Goal: Transaction & Acquisition: Download file/media

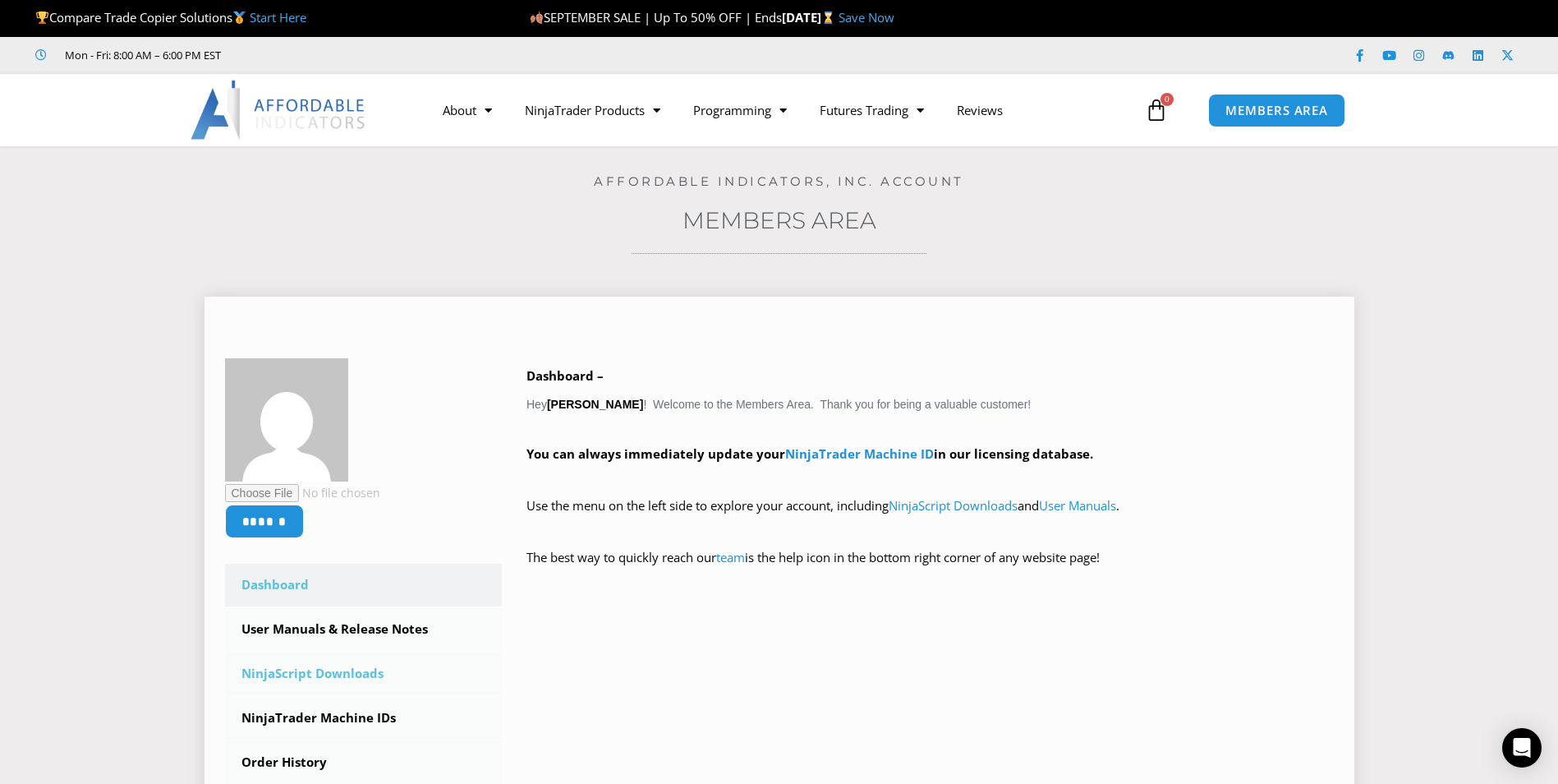
click at [338, 669] on link "NinjaScript Downloads" at bounding box center [364, 673] width 278 height 43
click at [345, 673] on link "NinjaScript Downloads" at bounding box center [364, 673] width 278 height 43
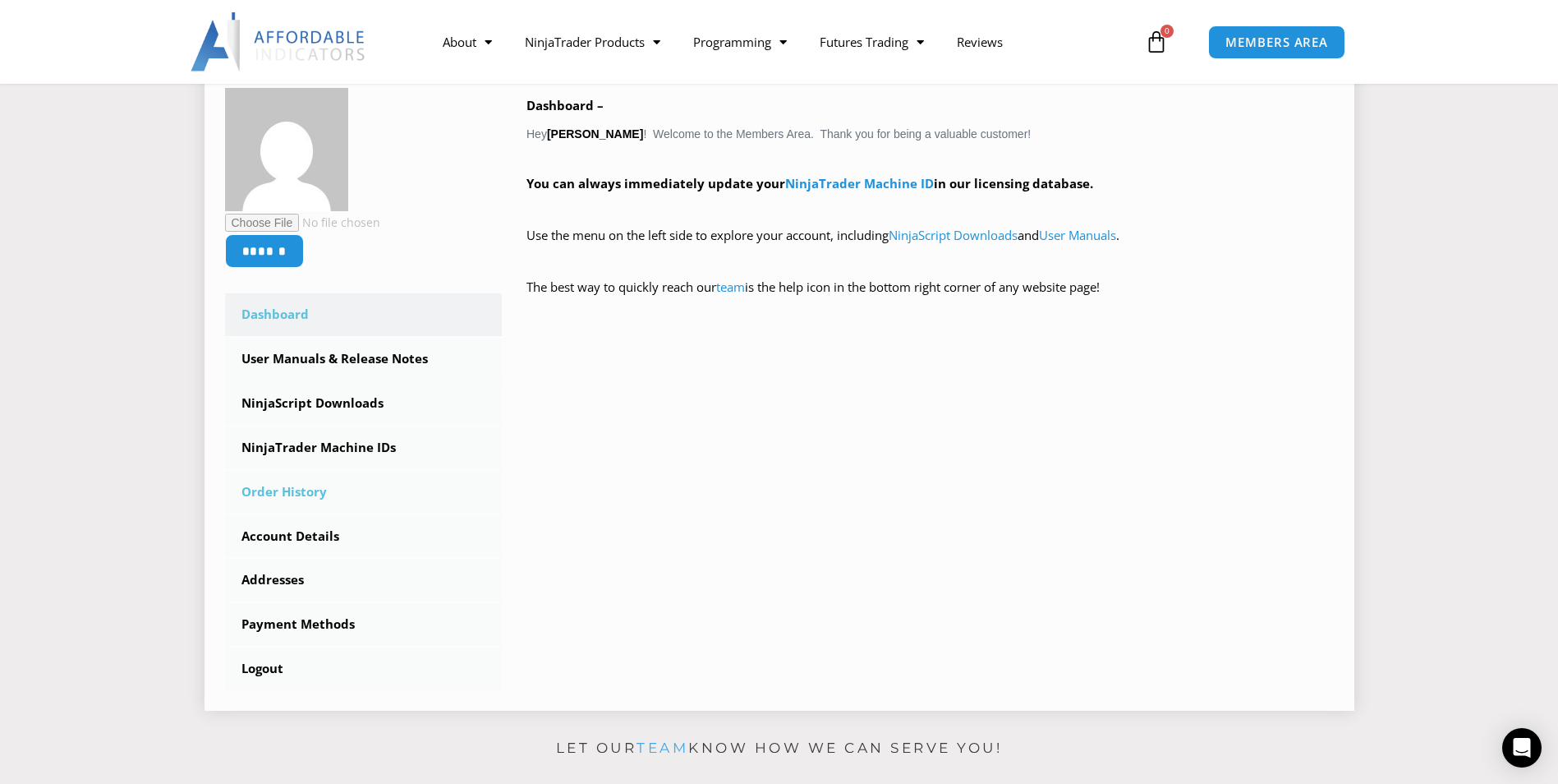
scroll to position [329, 0]
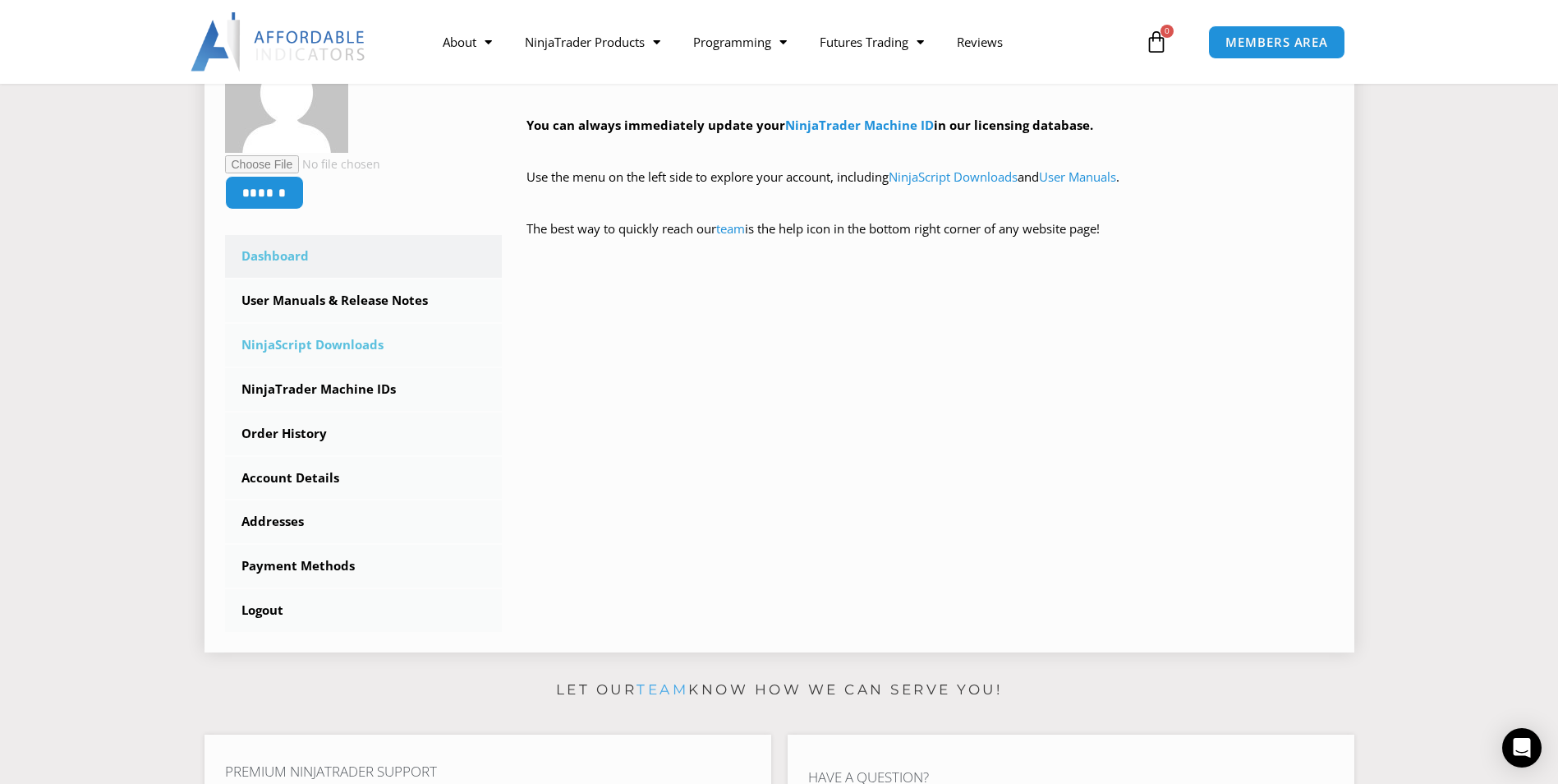
click at [323, 347] on link "NinjaScript Downloads" at bounding box center [364, 345] width 278 height 43
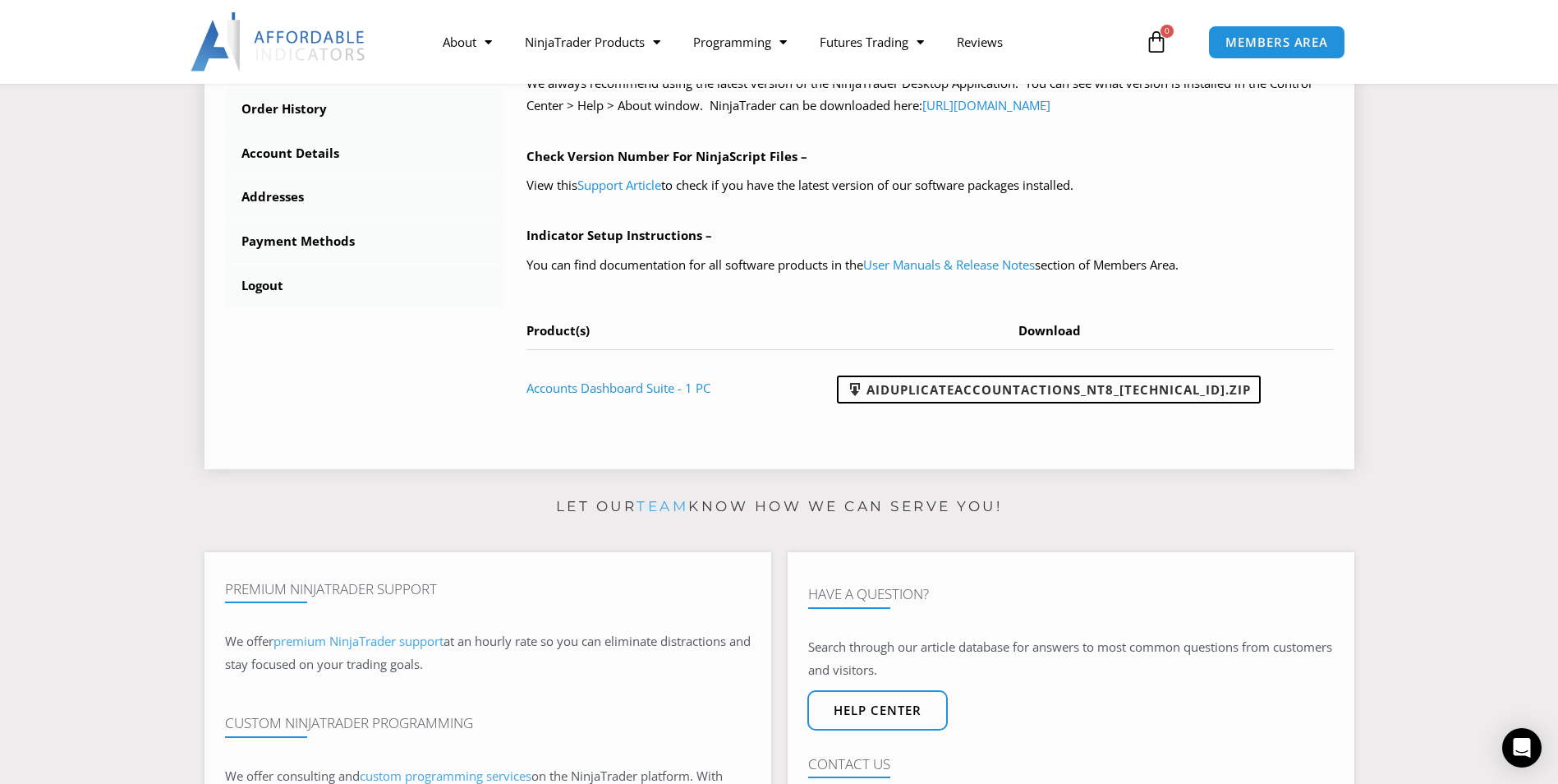
scroll to position [739, 0]
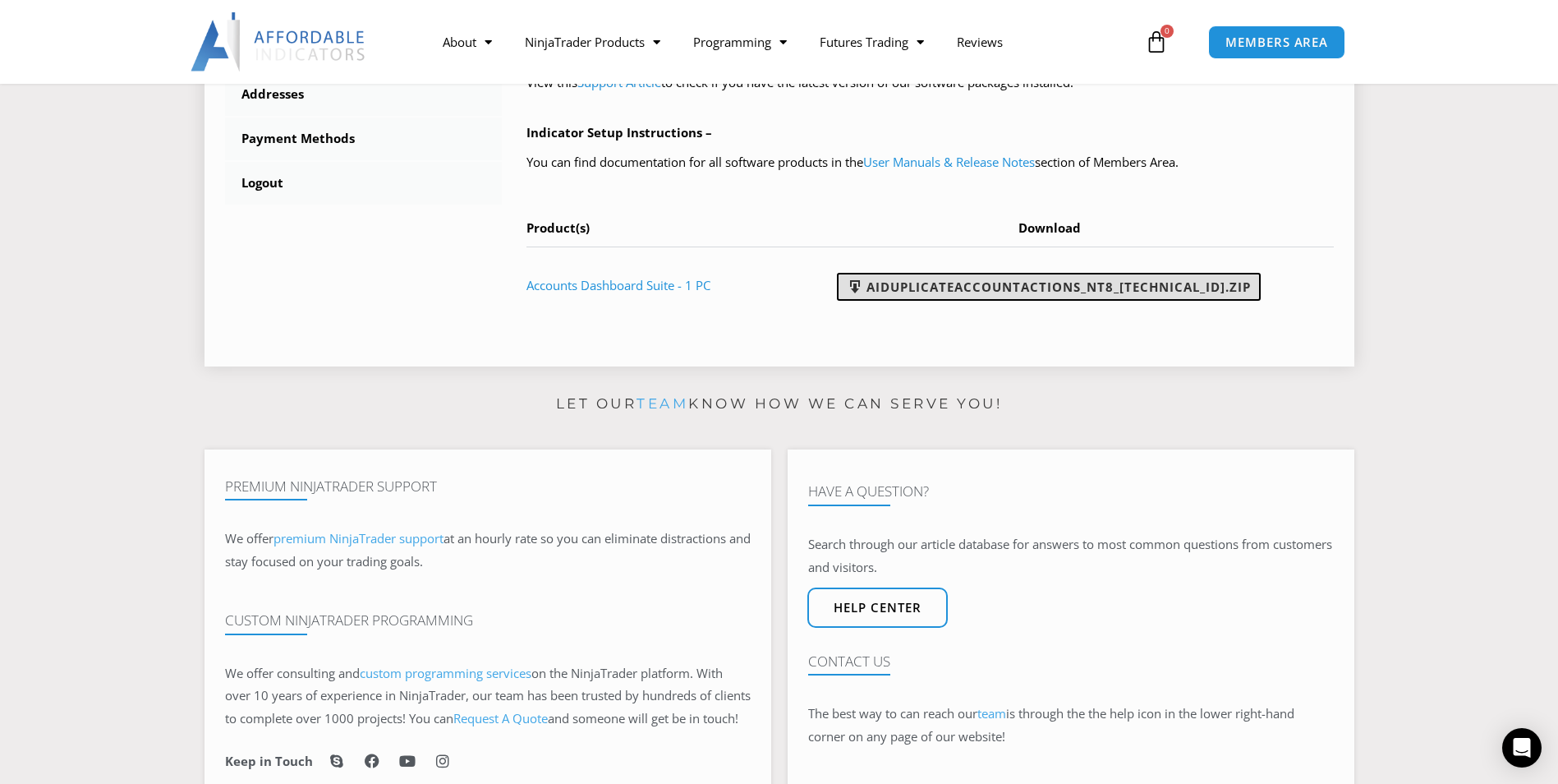
click at [1073, 285] on link "AIDuplicateAccountActions_NT8_25.9.10.1.zip" at bounding box center [1049, 286] width 424 height 28
click at [1072, 285] on link "AIDuplicateAccountActions_NT8_25.9.10.1.zip" at bounding box center [1049, 286] width 424 height 28
